Goal: Information Seeking & Learning: Find specific fact

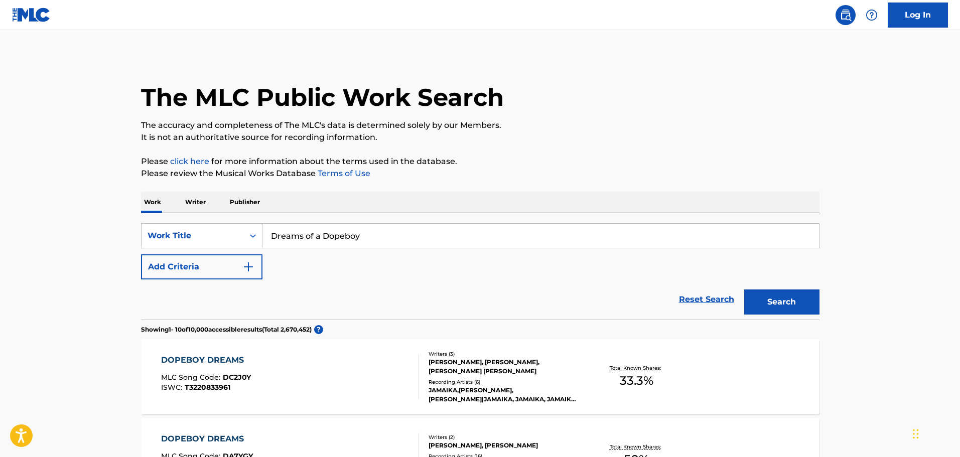
click at [347, 238] on input "Dreams of a Dopeboy" at bounding box center [540, 236] width 556 height 24
click at [347, 237] on input "Dreams of a Dopeboy" at bounding box center [540, 236] width 556 height 24
paste input "A Bad Taste"
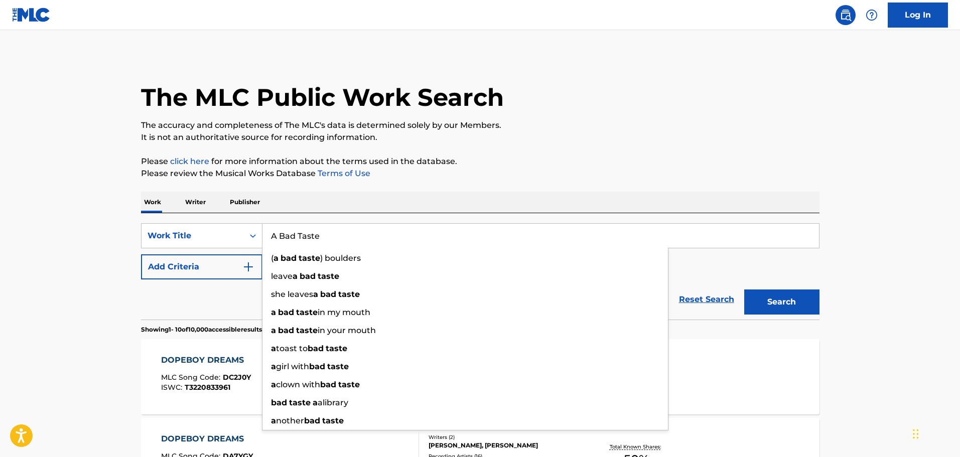
type input "A Bad Taste"
click at [212, 271] on button "Add Criteria" at bounding box center [201, 266] width 121 height 25
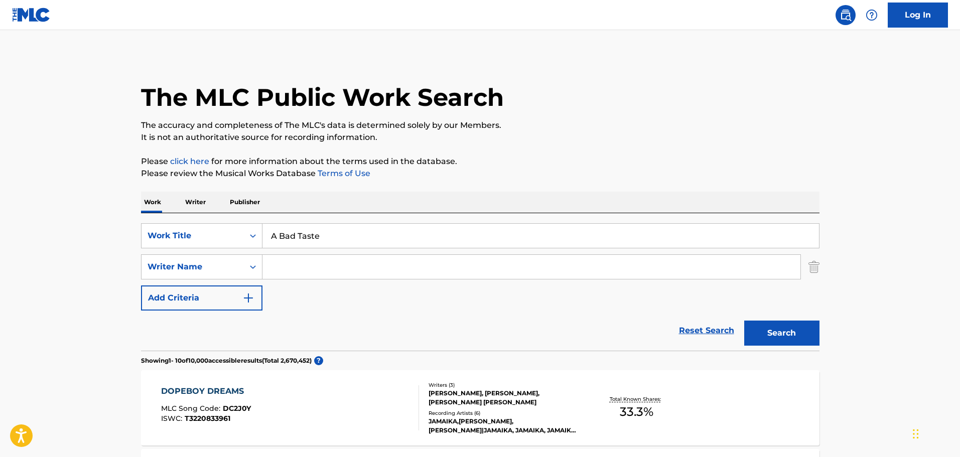
click at [304, 261] on input "Search Form" at bounding box center [531, 267] width 538 height 24
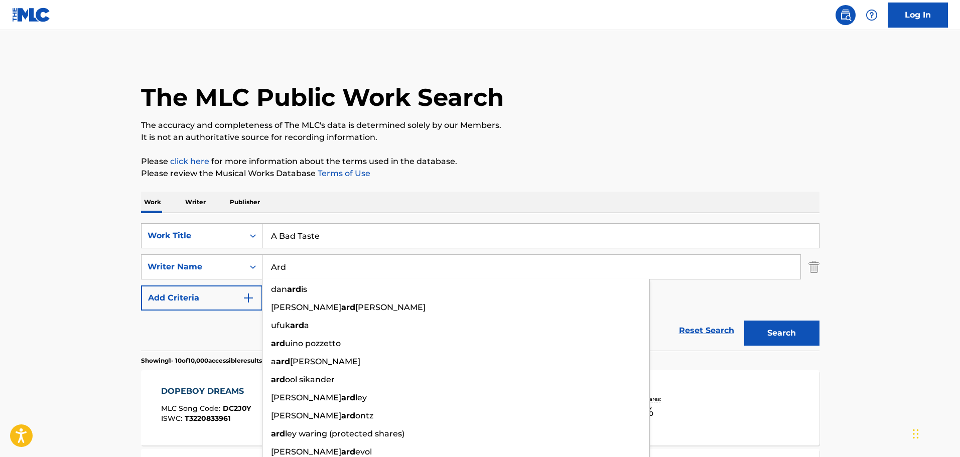
type input "Ard"
click at [744, 321] on button "Search" at bounding box center [781, 333] width 75 height 25
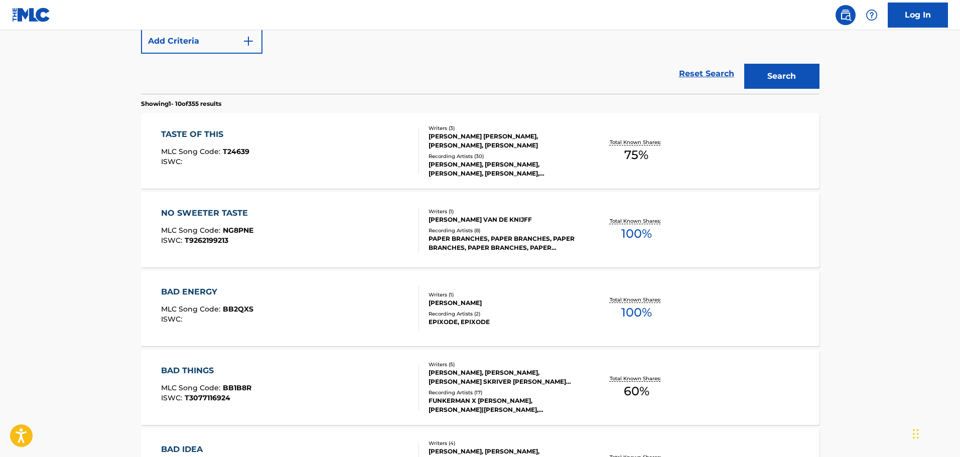
scroll to position [301, 0]
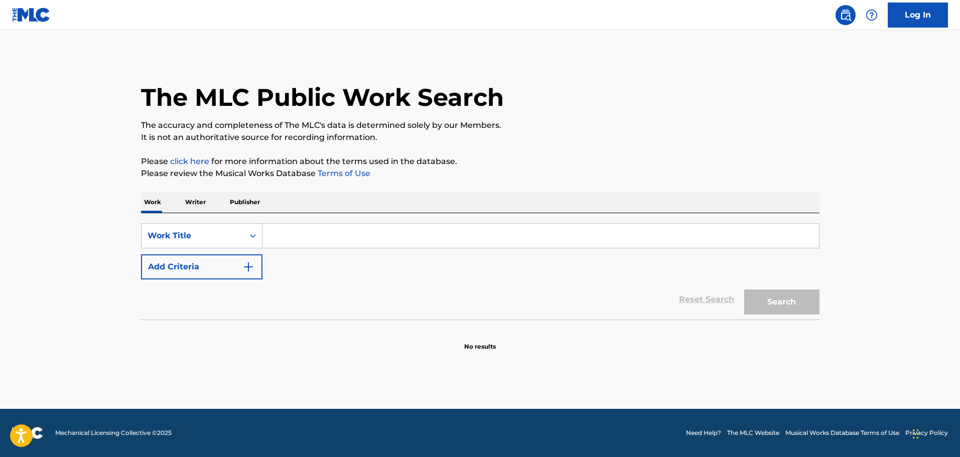
click at [284, 241] on input "Search Form" at bounding box center [540, 236] width 556 height 24
paste input "Fern Leaf Curl"
type input "Fern Leaf Curl"
click at [805, 292] on button "Search" at bounding box center [781, 301] width 75 height 25
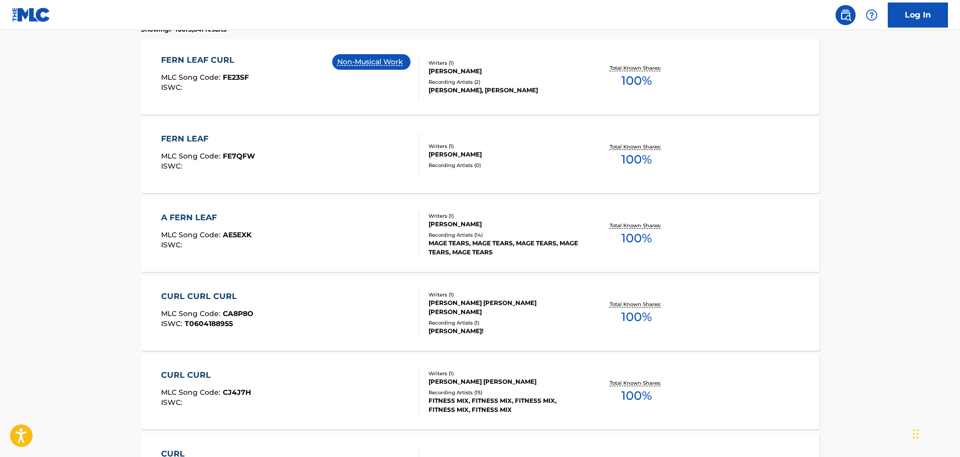
scroll to position [301, 0]
click at [209, 64] on div "FERN LEAF CURL" at bounding box center [205, 59] width 88 height 12
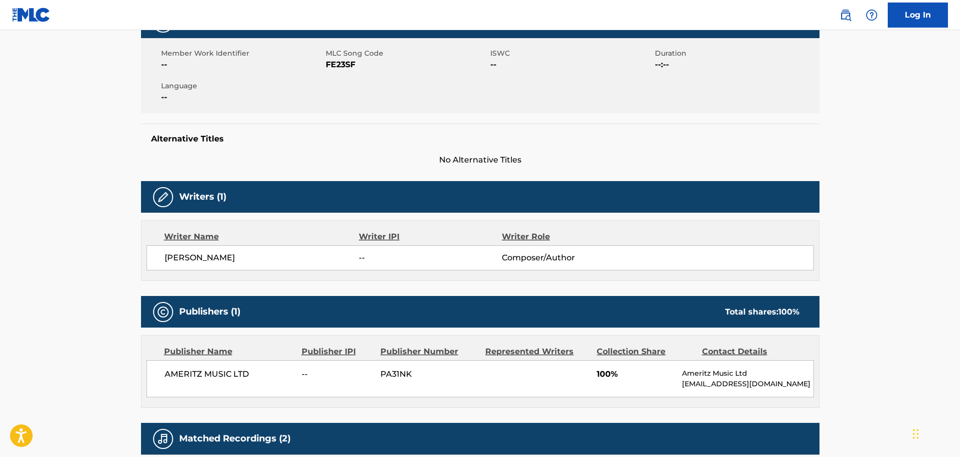
scroll to position [201, 0]
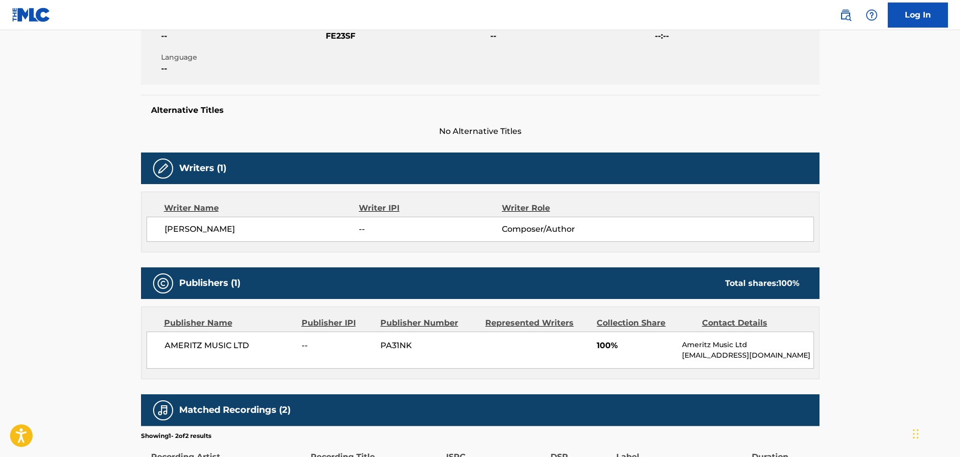
click at [200, 228] on span "[PERSON_NAME]" at bounding box center [262, 229] width 195 height 12
click at [200, 229] on span "[PERSON_NAME]" at bounding box center [262, 229] width 195 height 12
copy div "[PERSON_NAME]"
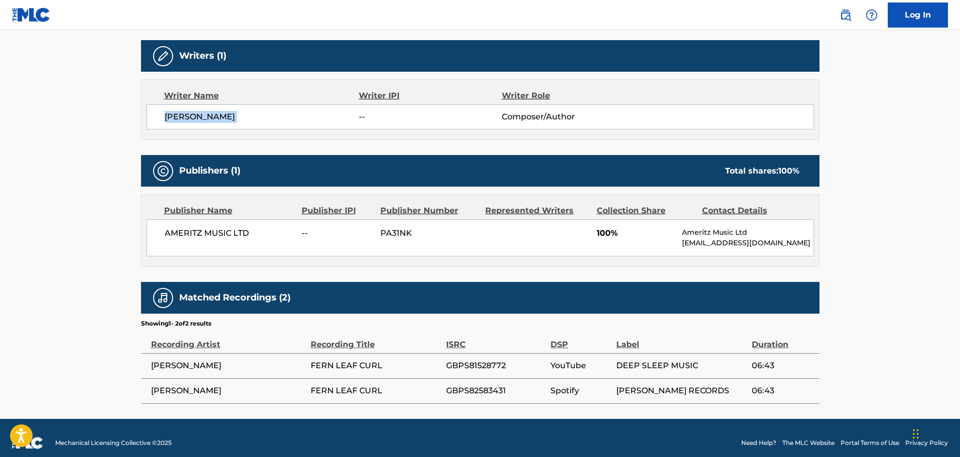
scroll to position [323, 0]
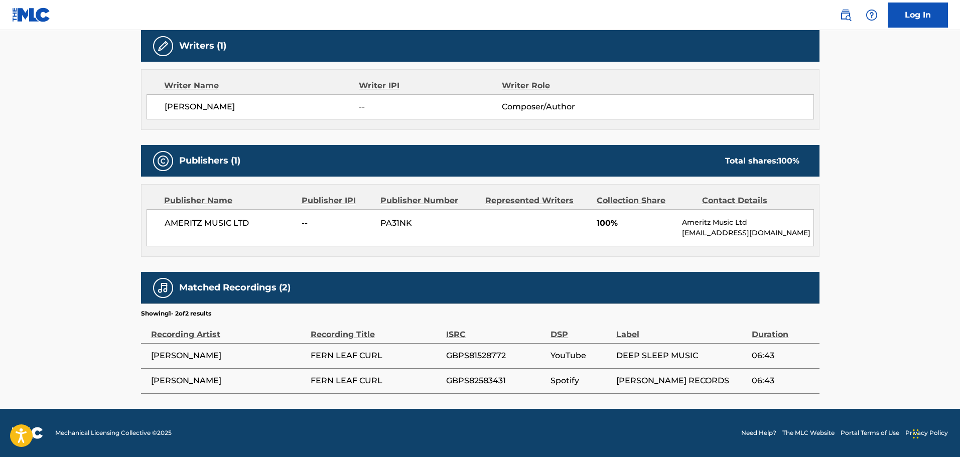
click at [163, 227] on div "AMERITZ MUSIC LTD -- PA31NK 100% Ameritz Music Ltd [EMAIL_ADDRESS][DOMAIN_NAME]" at bounding box center [479, 227] width 667 height 37
click at [168, 225] on span "AMERITZ MUSIC LTD" at bounding box center [230, 223] width 130 height 12
click at [171, 225] on span "AMERITZ MUSIC LTD" at bounding box center [230, 223] width 130 height 12
click at [183, 220] on span "AMERITZ MUSIC LTD" at bounding box center [230, 223] width 130 height 12
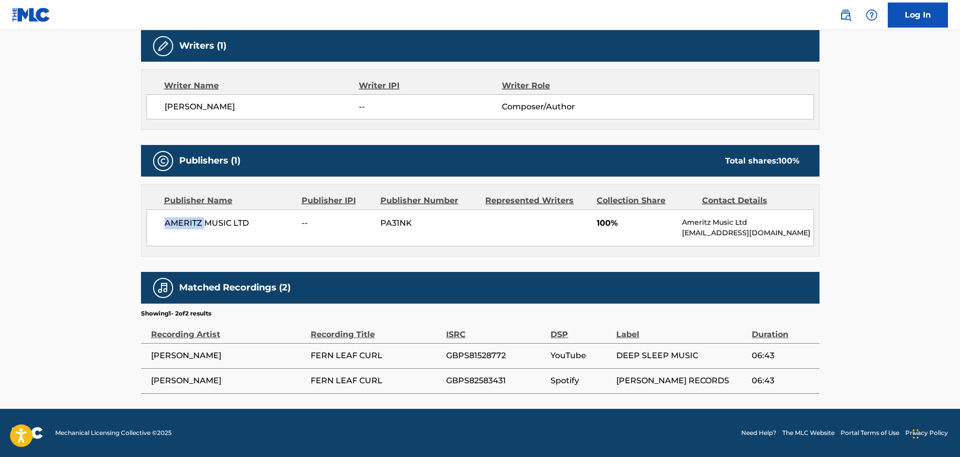
drag, startPoint x: 203, startPoint y: 222, endPoint x: 162, endPoint y: 226, distance: 41.4
click at [162, 226] on div "AMERITZ MUSIC LTD -- PA31NK 100% Ameritz Music Ltd [EMAIL_ADDRESS][DOMAIN_NAME]" at bounding box center [479, 227] width 667 height 37
copy span "AMERITZ"
drag, startPoint x: 257, startPoint y: 226, endPoint x: 157, endPoint y: 224, distance: 99.9
click at [157, 224] on div "AMERITZ MUSIC LTD -- PA31NK 100% Ameritz Music Ltd [EMAIL_ADDRESS][DOMAIN_NAME]" at bounding box center [479, 227] width 667 height 37
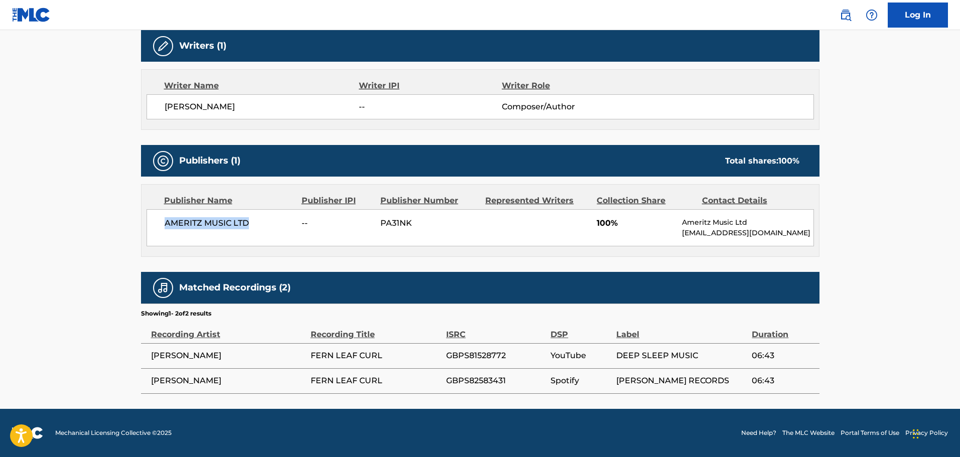
copy span "AMERITZ MUSIC LTD"
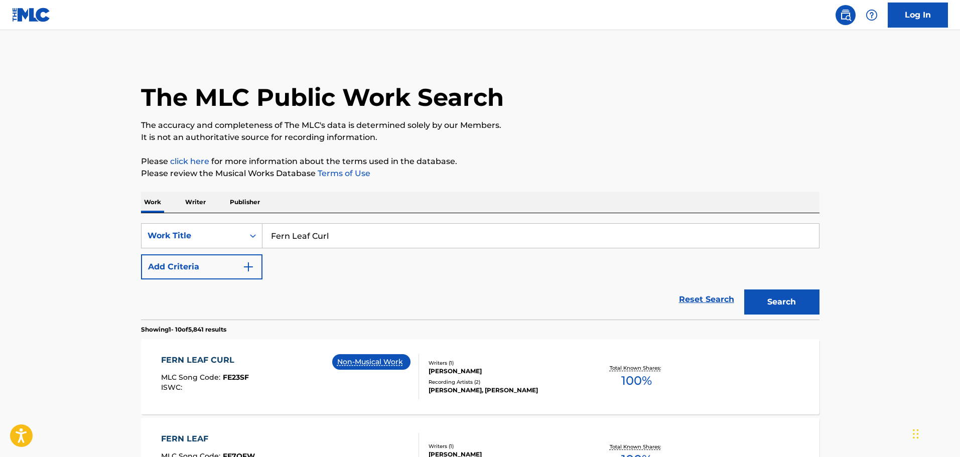
click at [341, 231] on input "Fern Leaf Curl" at bounding box center [540, 236] width 556 height 24
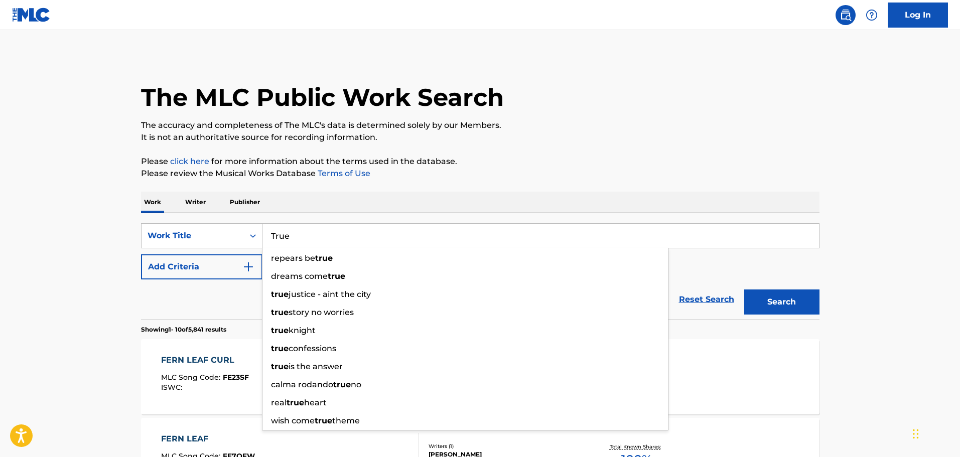
type input "True"
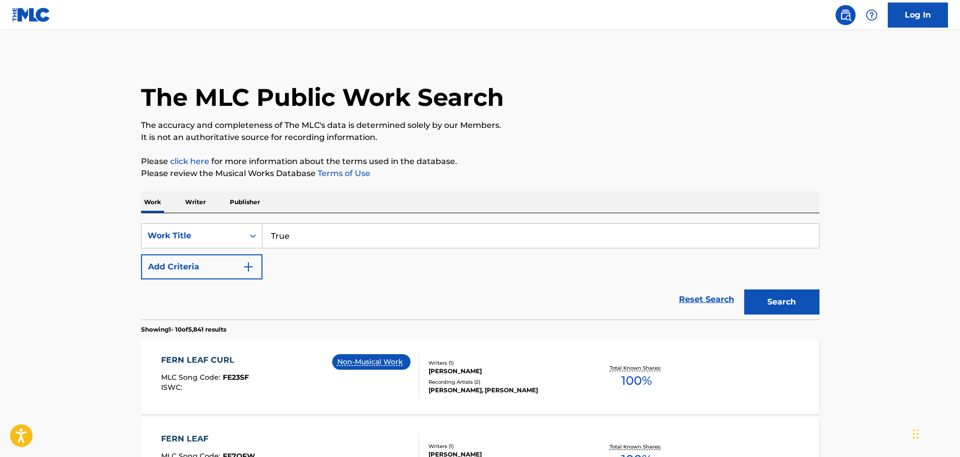
click at [186, 271] on button "Add Criteria" at bounding box center [201, 266] width 121 height 25
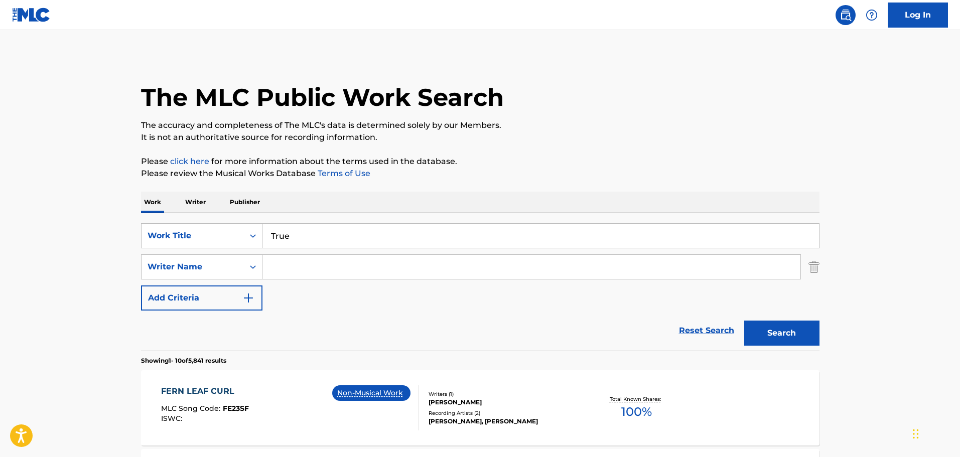
click at [331, 273] on input "Search Form" at bounding box center [531, 267] width 538 height 24
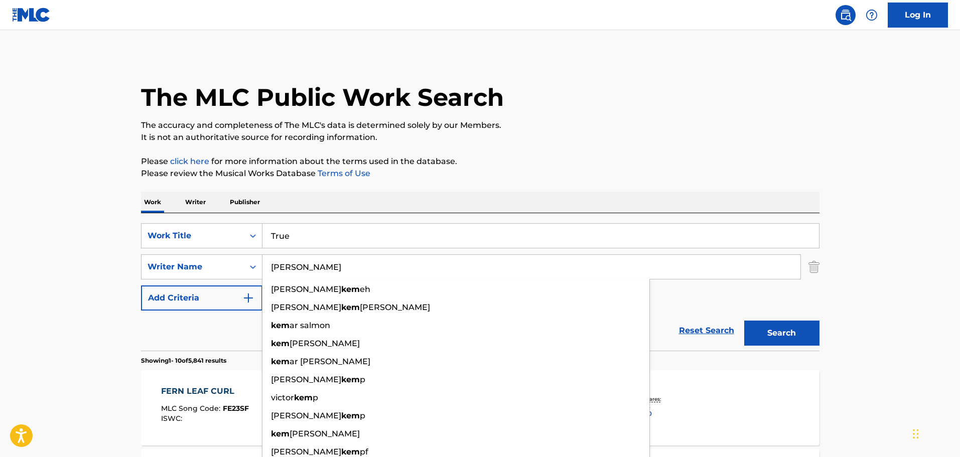
type input "[PERSON_NAME]"
click at [744, 321] on button "Search" at bounding box center [781, 333] width 75 height 25
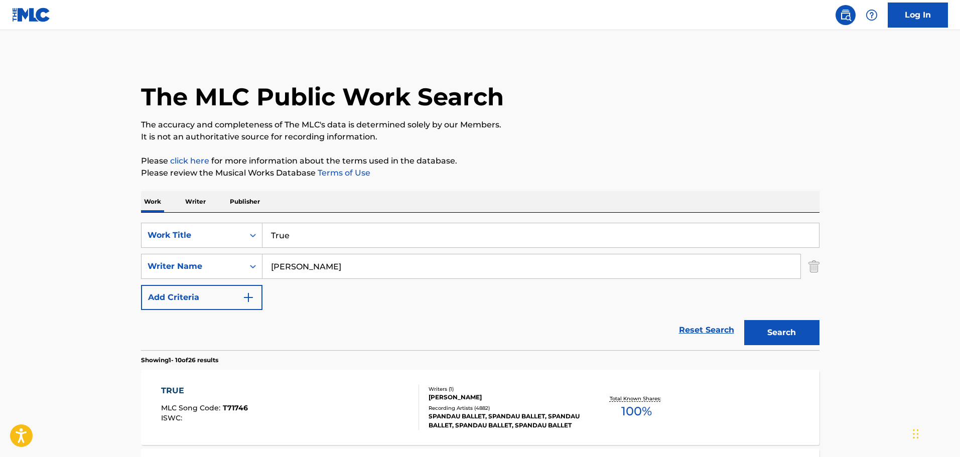
scroll to position [100, 0]
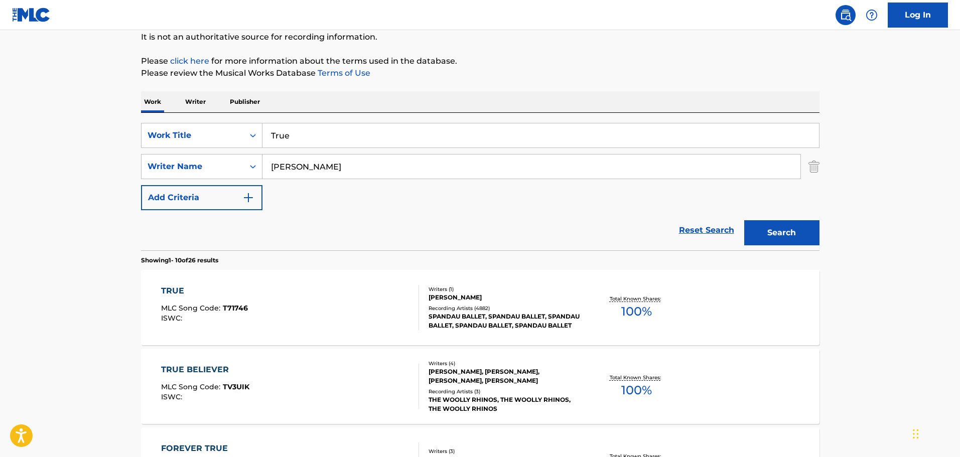
click at [344, 292] on div "TRUE MLC Song Code : T71746 ISWC :" at bounding box center [290, 307] width 258 height 45
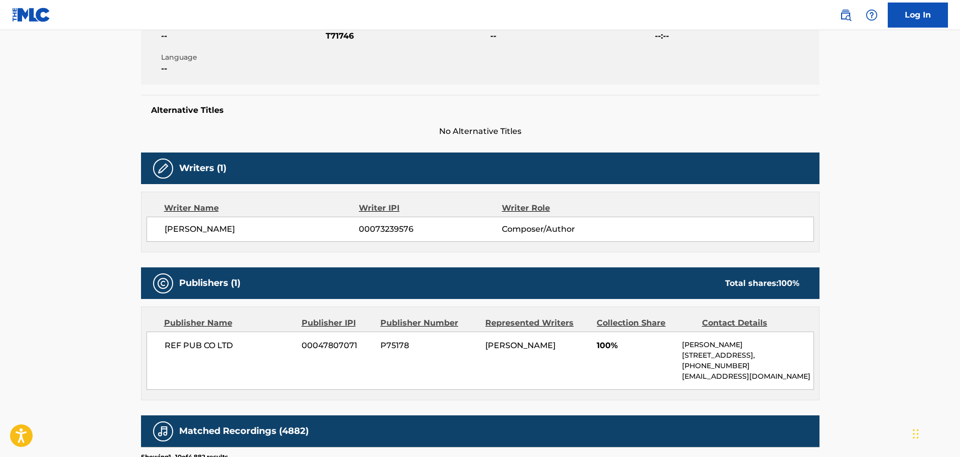
scroll to position [251, 0]
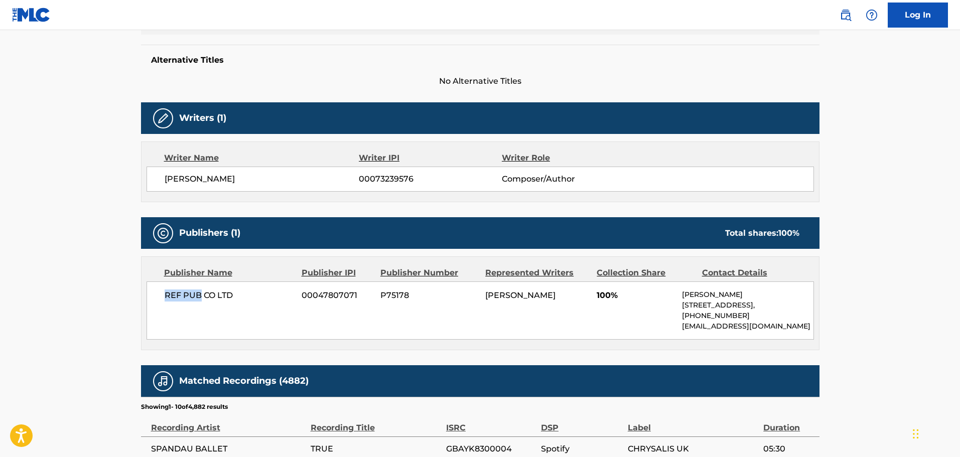
drag, startPoint x: 164, startPoint y: 292, endPoint x: 201, endPoint y: 293, distance: 36.7
click at [201, 293] on span "REF PUB CO LTD" at bounding box center [230, 295] width 130 height 12
copy span "REF PUB"
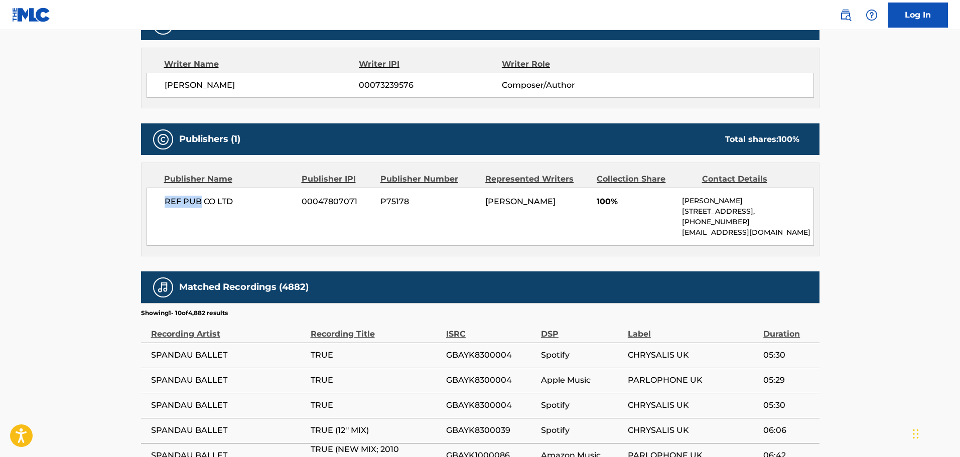
scroll to position [180, 0]
